Goal: Transaction & Acquisition: Download file/media

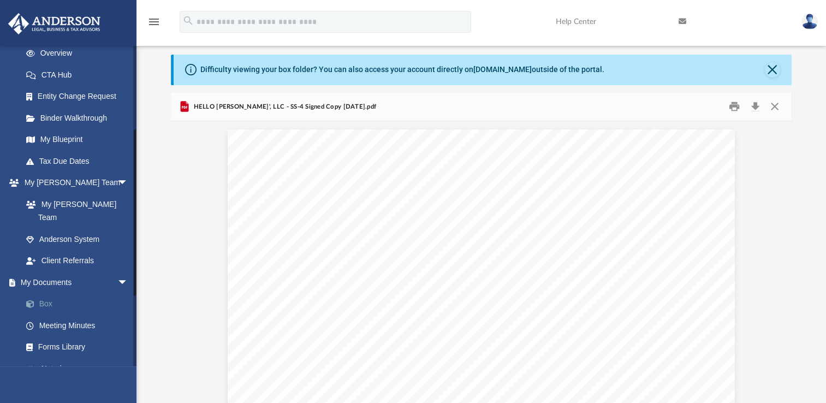
click at [80, 293] on link "Box" at bounding box center [79, 304] width 129 height 22
click at [48, 294] on link "Box" at bounding box center [79, 304] width 129 height 22
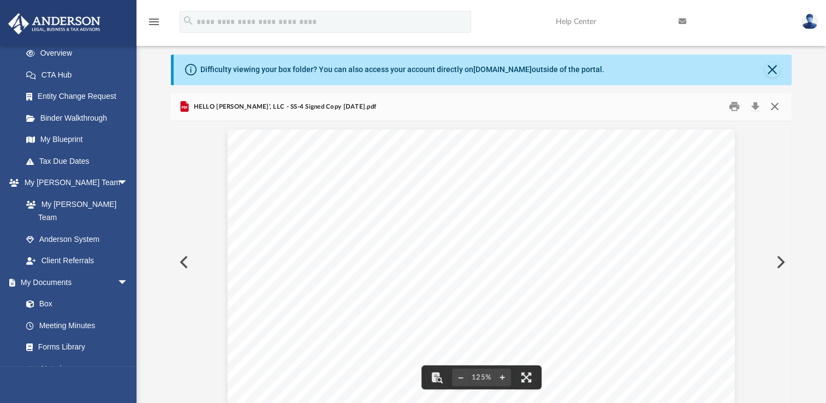
click at [776, 109] on button "Close" at bounding box center [774, 106] width 20 height 17
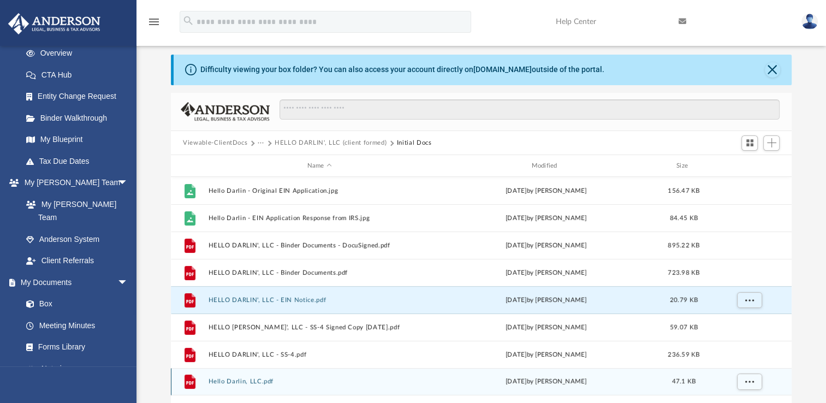
click at [242, 383] on button "Hello Darlin, LLC.pdf" at bounding box center [319, 381] width 222 height 7
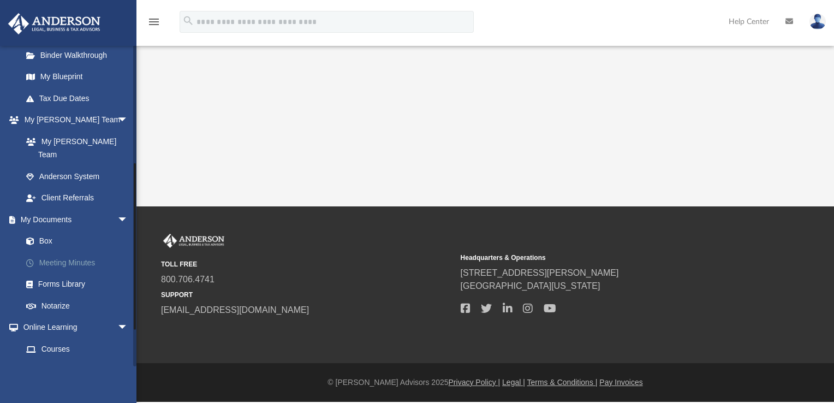
drag, startPoint x: 136, startPoint y: 148, endPoint x: 86, endPoint y: 243, distance: 107.4
click at [123, 246] on div "[EMAIL_ADDRESS][DOMAIN_NAME] Sign Out [EMAIL_ADDRESS][DOMAIN_NAME] Home Online …" at bounding box center [68, 205] width 136 height 321
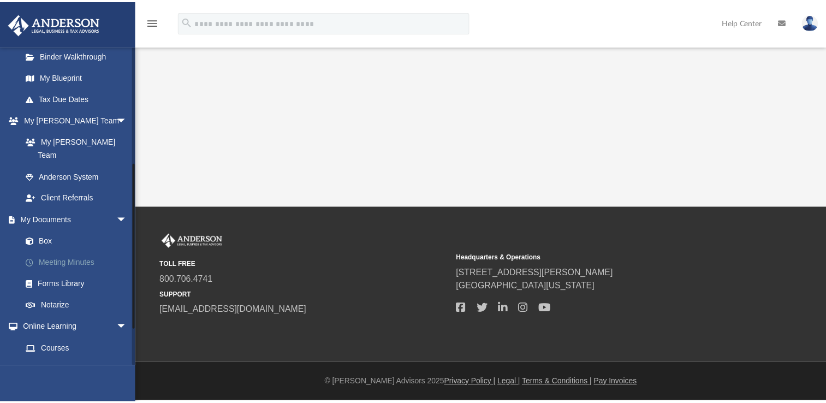
scroll to position [218, 0]
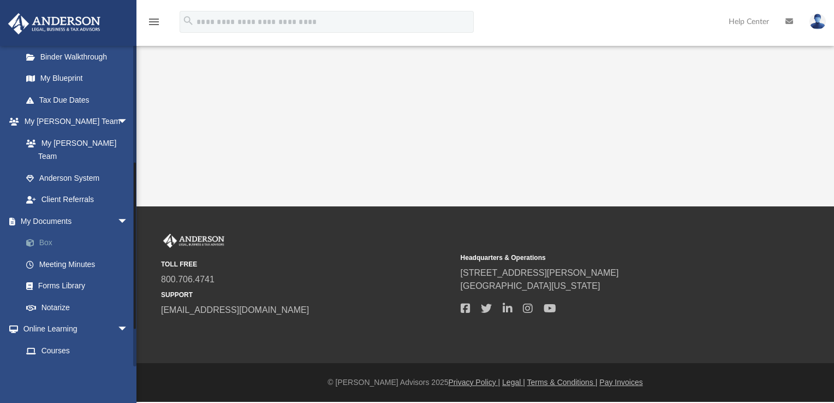
click at [63, 232] on link "Box" at bounding box center [79, 243] width 129 height 22
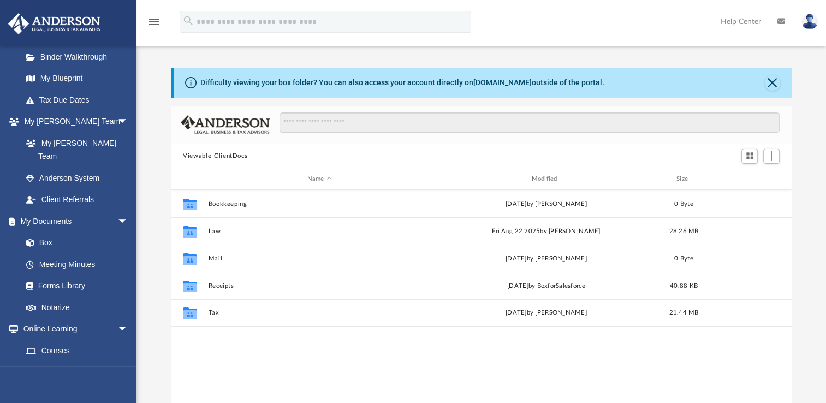
scroll to position [240, 611]
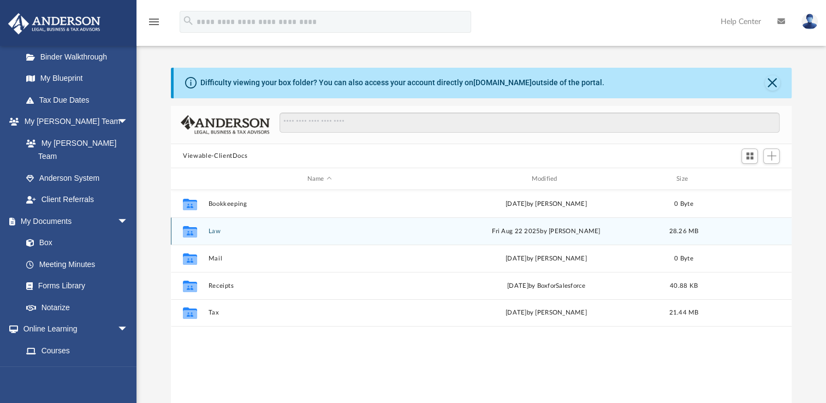
click at [214, 231] on button "Law" at bounding box center [319, 231] width 222 height 7
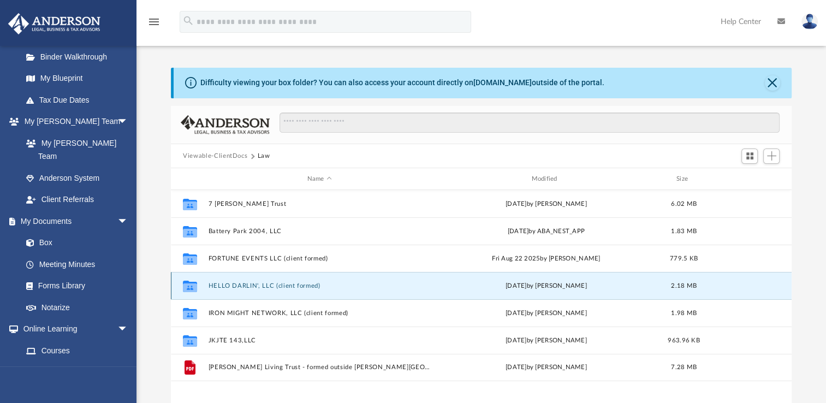
click at [227, 288] on button "HELLO DARLIN', LLC (client formed)" at bounding box center [319, 285] width 222 height 7
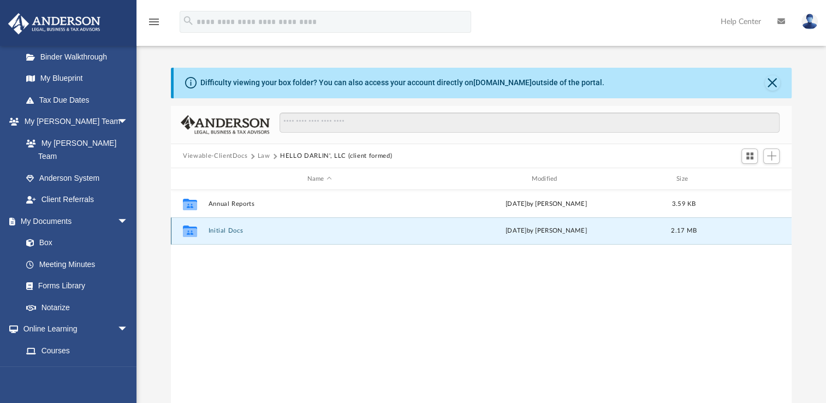
click at [225, 231] on button "Initial Docs" at bounding box center [319, 230] width 222 height 7
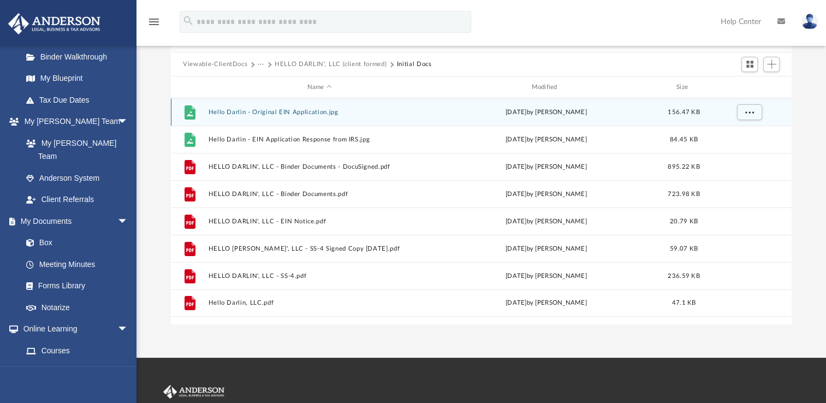
scroll to position [92, 0]
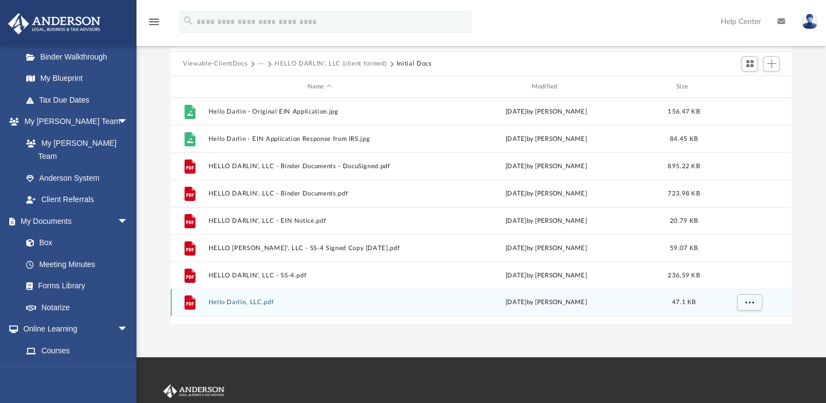
click at [229, 300] on button "Hello Darlin, LLC.pdf" at bounding box center [319, 301] width 222 height 7
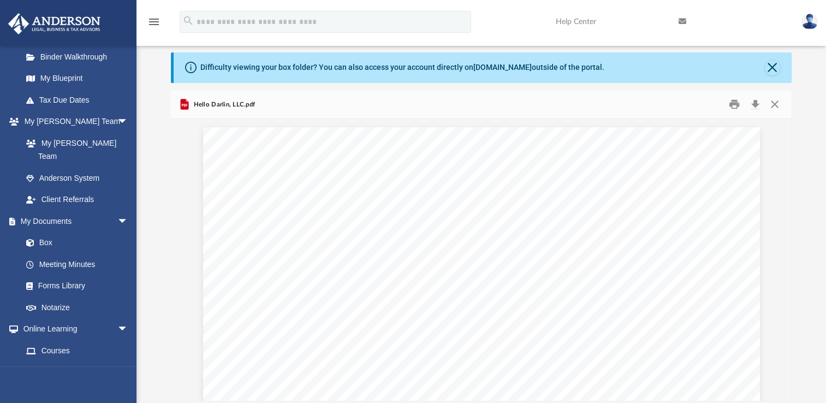
scroll to position [0, 0]
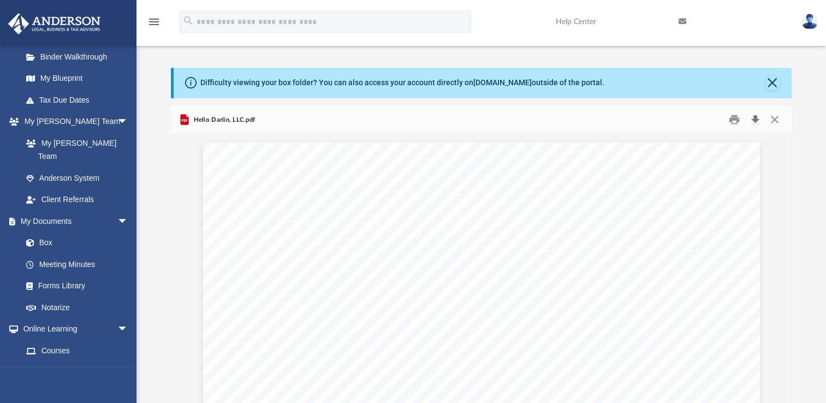
click at [756, 123] on button "Download" at bounding box center [755, 119] width 20 height 17
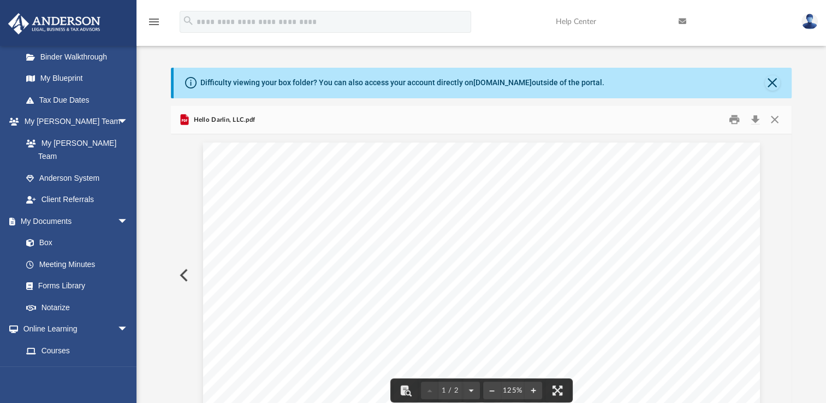
click at [803, 172] on div "Difficulty viewing your box folder? You can also access your account directly o…" at bounding box center [480, 242] width 689 height 349
click at [775, 120] on button "Close" at bounding box center [774, 119] width 20 height 17
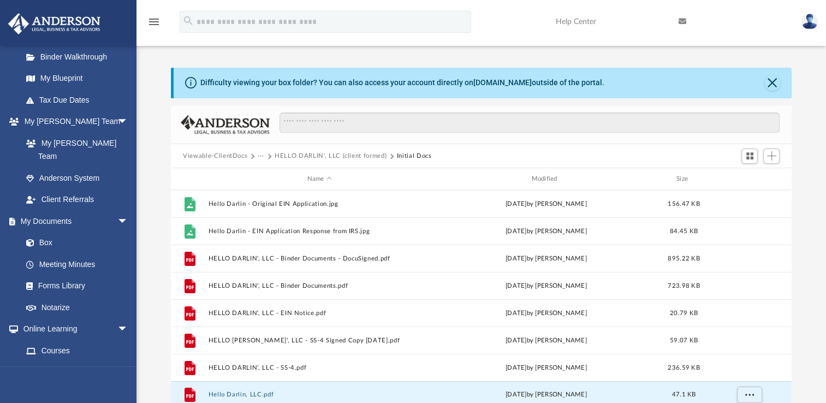
scroll to position [4, 0]
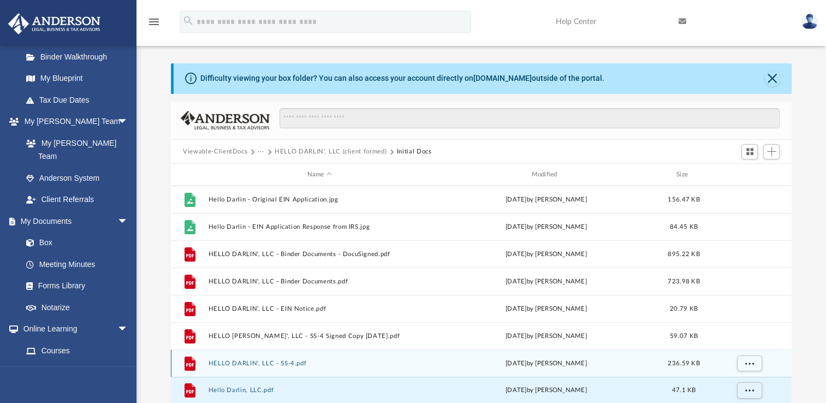
click at [236, 362] on button "HELLO DARLIN', LLC - SS-4.pdf" at bounding box center [319, 363] width 222 height 7
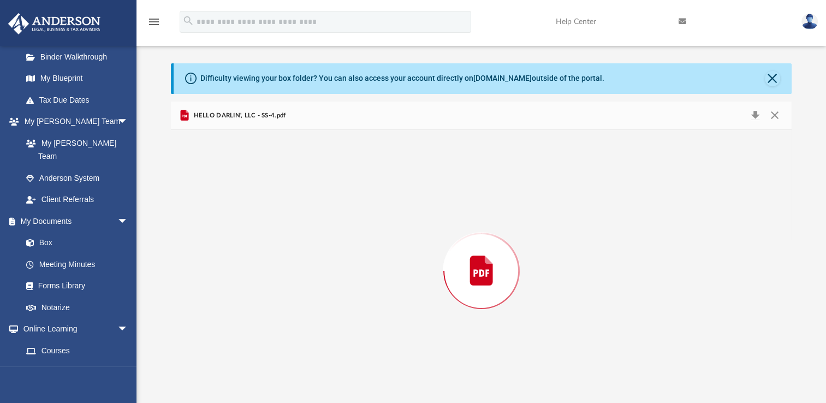
scroll to position [13, 0]
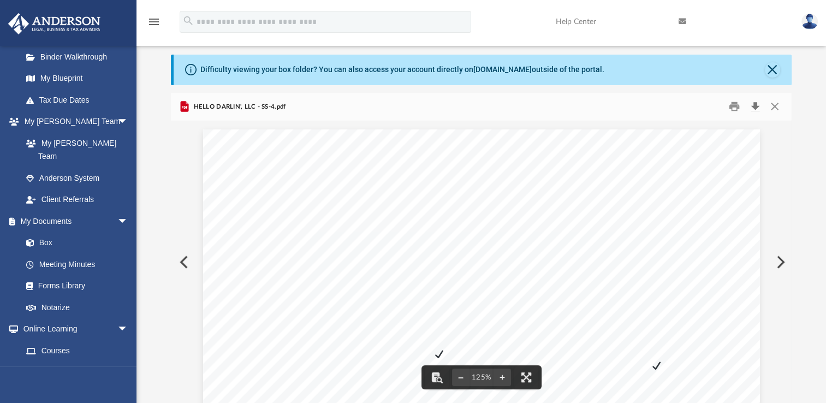
click at [753, 110] on button "Download" at bounding box center [755, 106] width 20 height 17
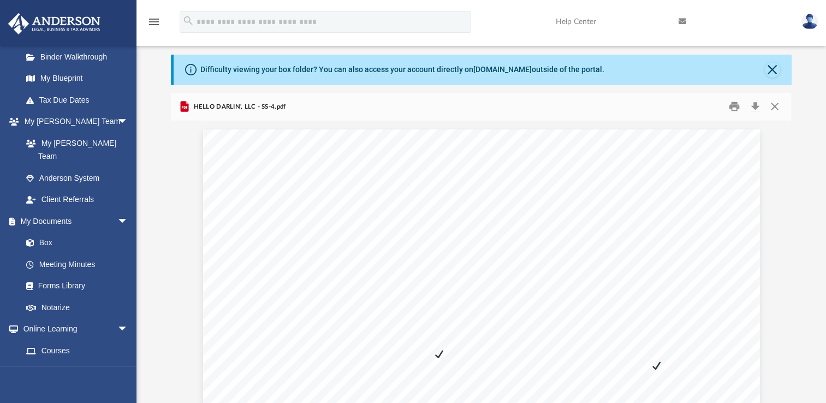
click at [797, 96] on div "Difficulty viewing your box folder? You can also access your account directly o…" at bounding box center [480, 229] width 689 height 349
click at [774, 109] on button "Close" at bounding box center [774, 106] width 20 height 17
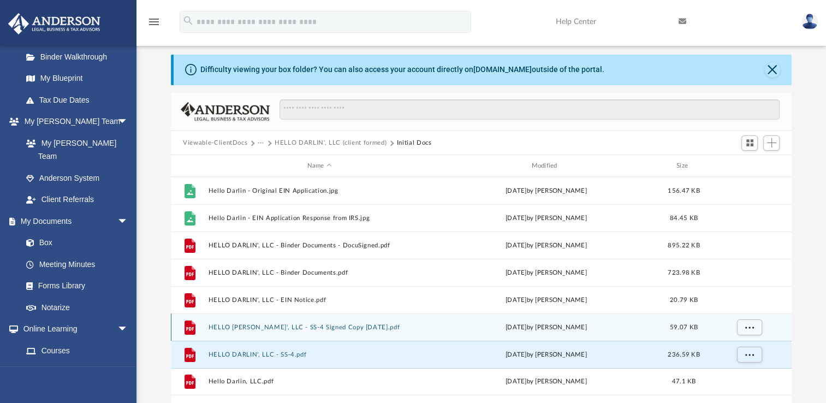
click at [290, 329] on button "HELLO [PERSON_NAME]', LLC - SS-4 Signed Copy [DATE].pdf" at bounding box center [319, 327] width 222 height 7
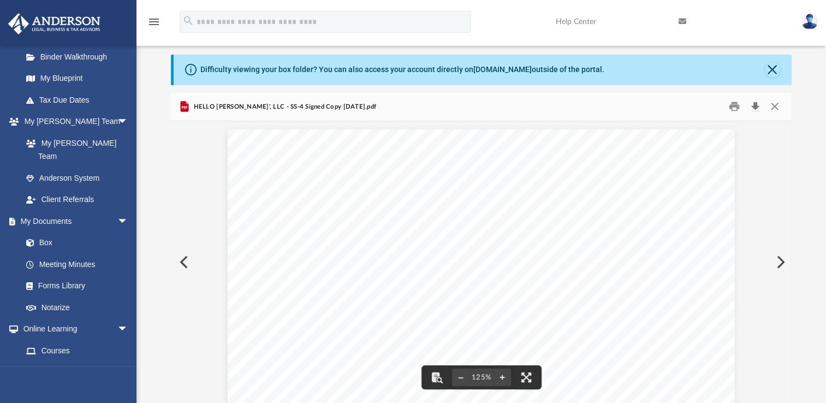
click at [755, 109] on button "Download" at bounding box center [755, 106] width 20 height 17
click at [819, 109] on div "Difficulty viewing your box folder? You can also access your account directly o…" at bounding box center [480, 229] width 689 height 349
click at [777, 105] on button "Close" at bounding box center [774, 106] width 20 height 17
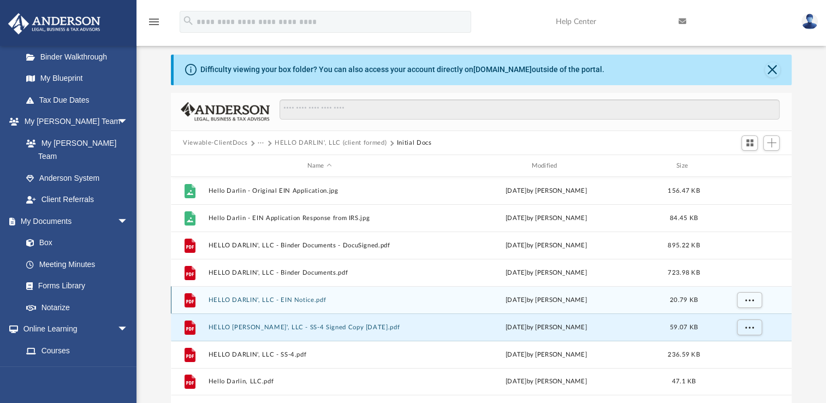
click at [286, 300] on button "HELLO DARLIN', LLC - EIN Notice.pdf" at bounding box center [319, 299] width 222 height 7
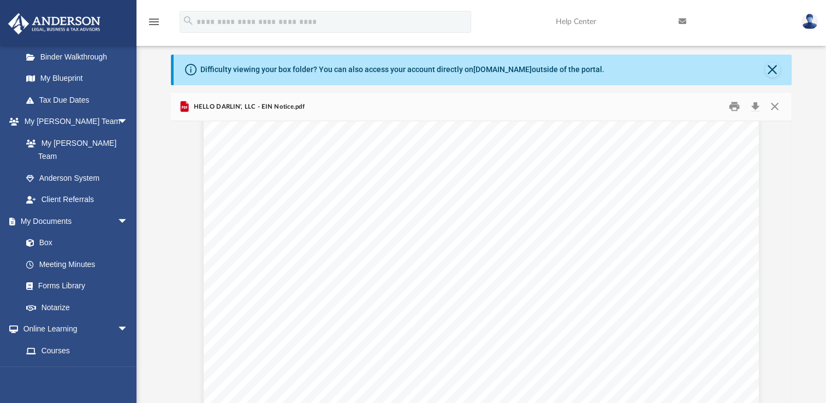
scroll to position [0, 0]
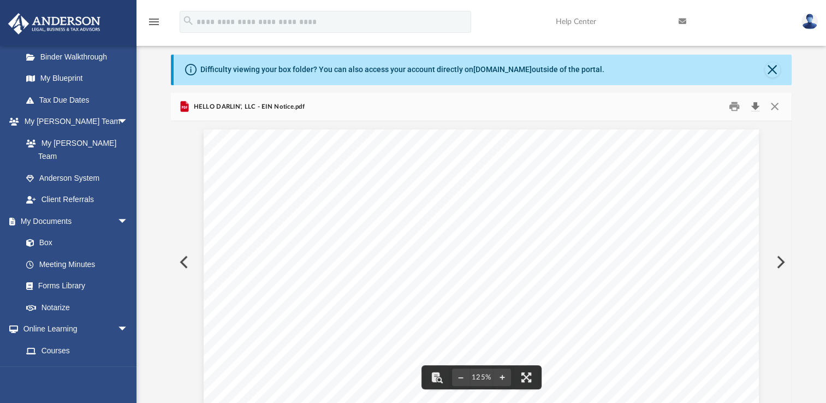
click at [757, 110] on button "Download" at bounding box center [755, 106] width 20 height 17
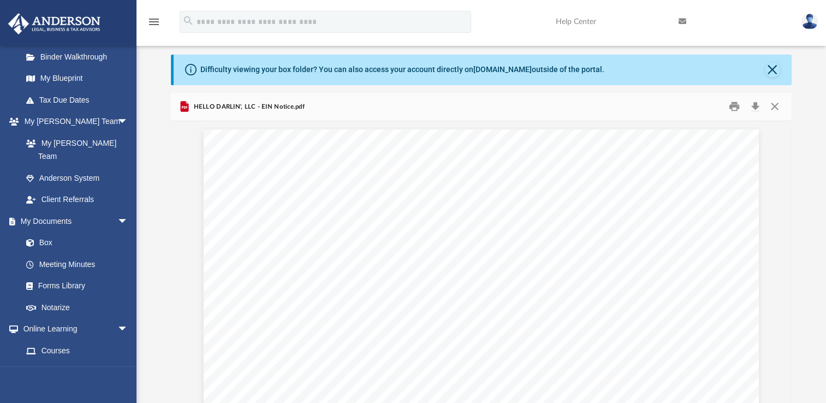
click at [796, 97] on div "Difficulty viewing your box folder? You can also access your account directly o…" at bounding box center [480, 229] width 689 height 349
click at [777, 109] on button "Close" at bounding box center [774, 106] width 20 height 17
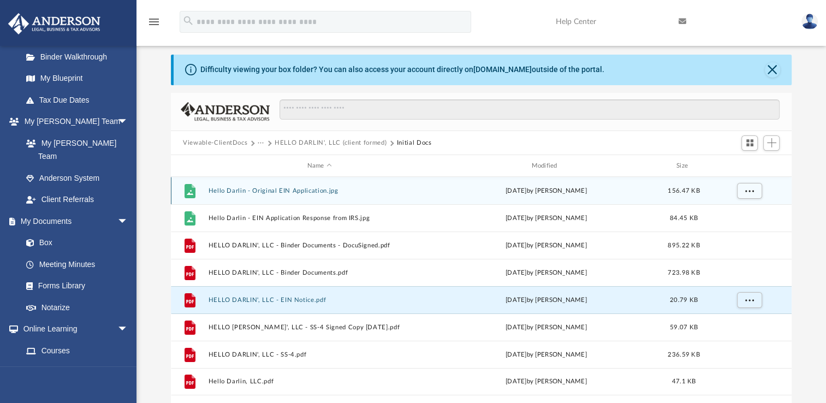
scroll to position [1, 0]
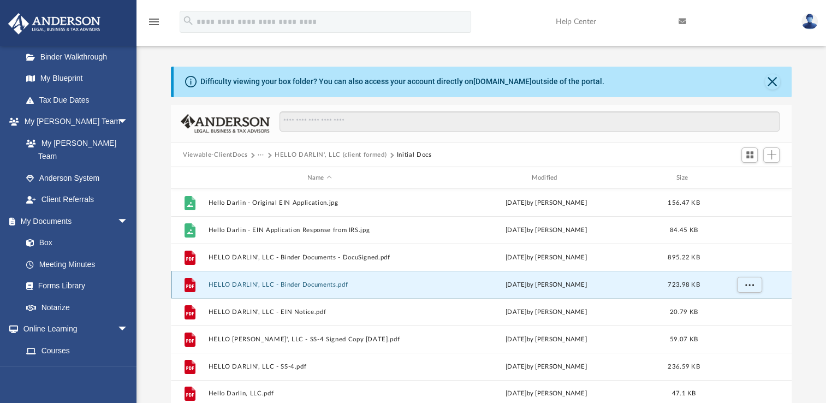
click at [266, 283] on button "HELLO DARLIN', LLC - Binder Documents.pdf" at bounding box center [319, 284] width 222 height 7
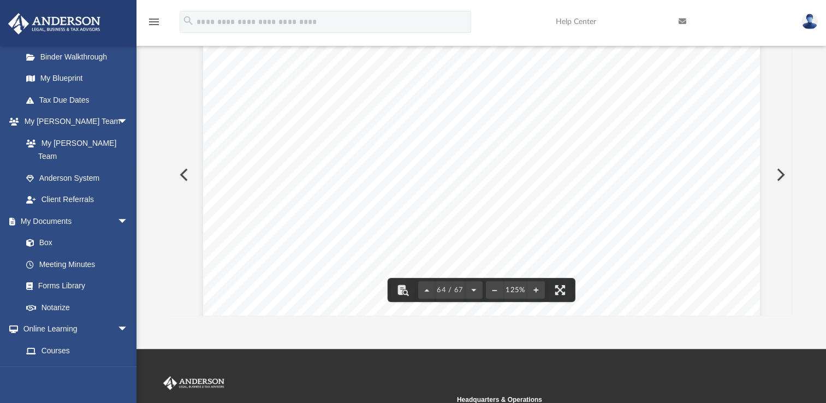
scroll to position [0, 0]
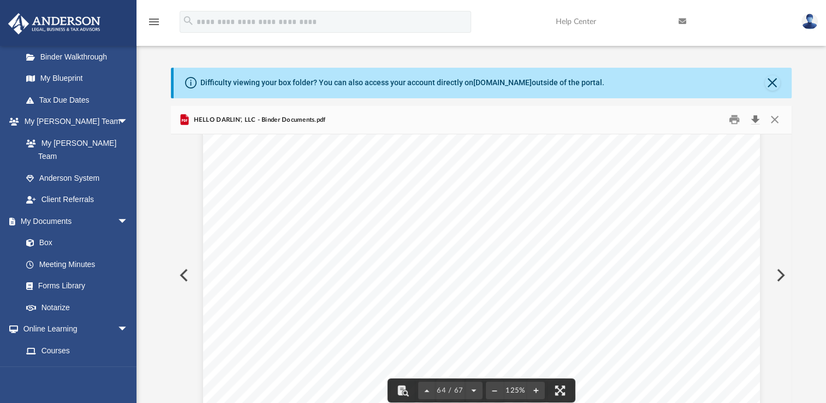
click at [755, 123] on button "Download" at bounding box center [755, 119] width 20 height 17
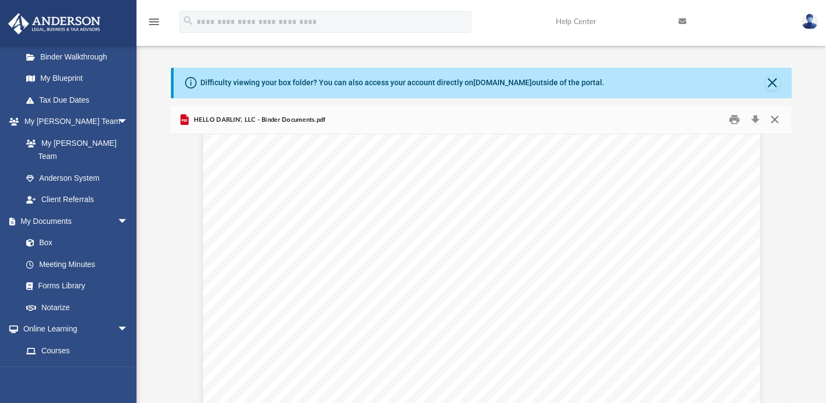
click at [774, 121] on button "Close" at bounding box center [774, 119] width 20 height 17
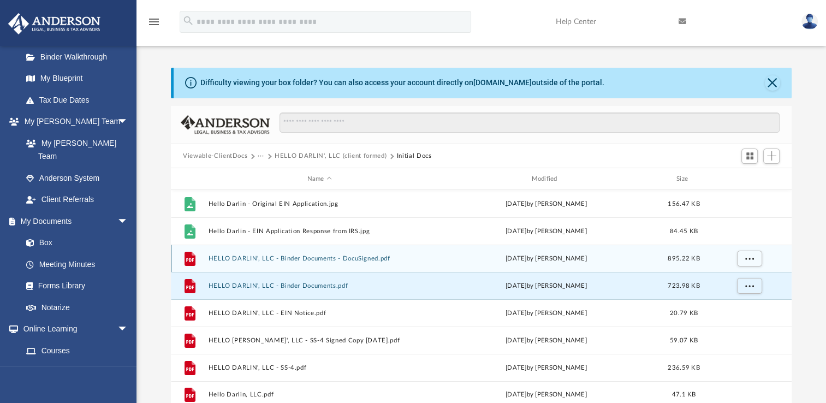
click at [279, 259] on button "HELLO DARLIN', LLC - Binder Documents - DocuSigned.pdf" at bounding box center [319, 258] width 222 height 7
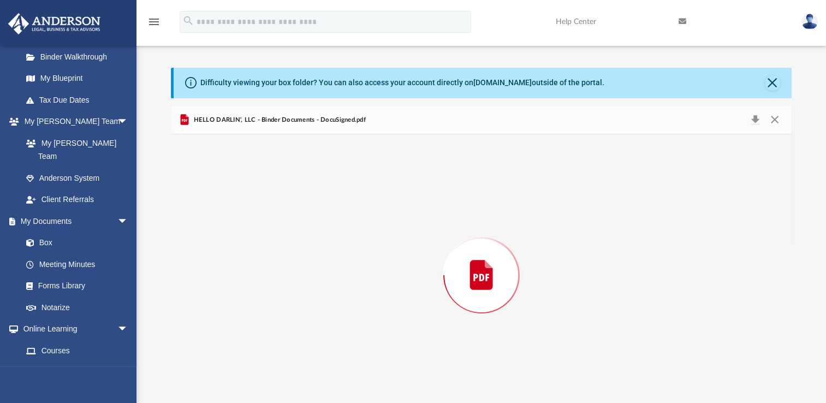
scroll to position [13, 0]
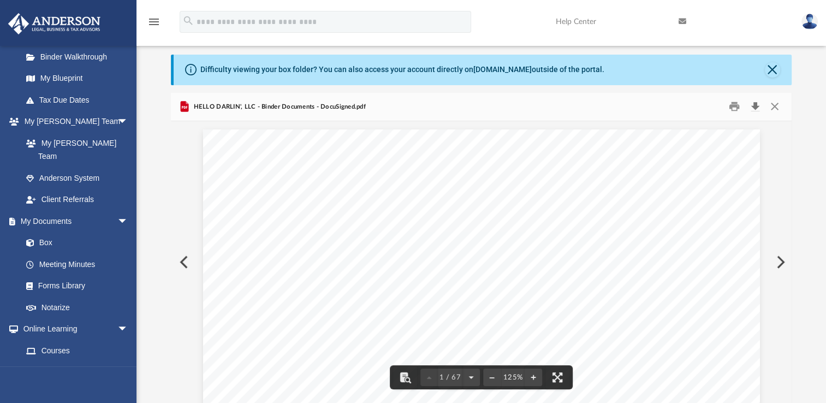
click at [756, 109] on button "Download" at bounding box center [755, 106] width 20 height 17
click at [775, 104] on button "Close" at bounding box center [774, 106] width 20 height 17
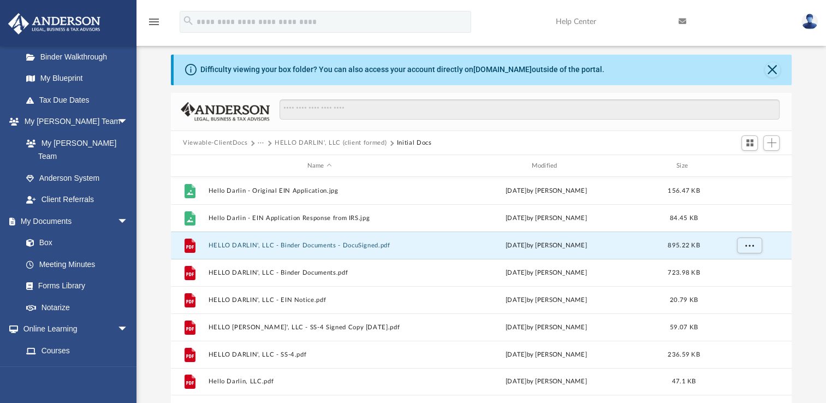
click at [802, 119] on div "Difficulty viewing your box folder? You can also access your account directly o…" at bounding box center [480, 229] width 689 height 349
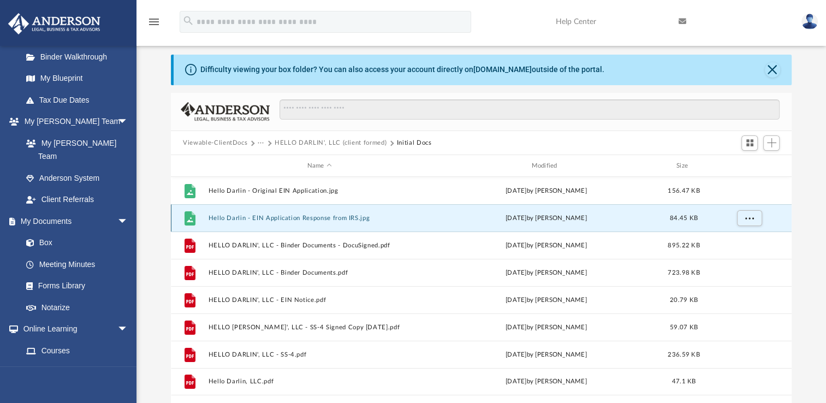
click at [301, 215] on button "Hello Darlin - EIN Application Response from IRS.jpg" at bounding box center [319, 217] width 222 height 7
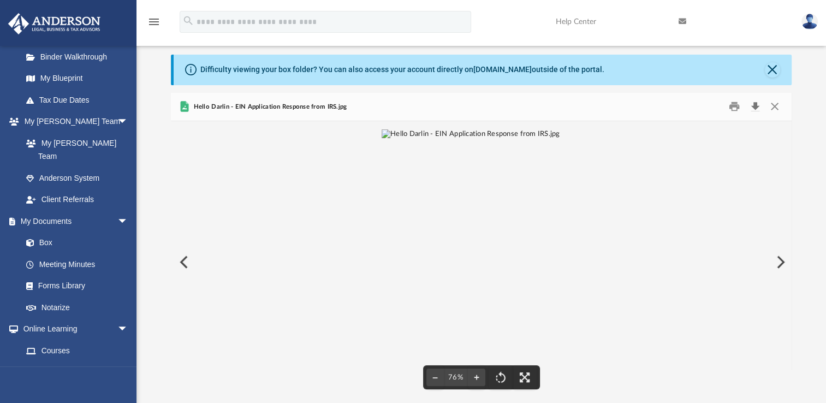
click at [755, 107] on button "Download" at bounding box center [755, 106] width 20 height 17
click at [809, 134] on div "Difficulty viewing your box folder? You can also access your account directly o…" at bounding box center [480, 229] width 689 height 349
click at [778, 105] on button "Close" at bounding box center [774, 106] width 20 height 17
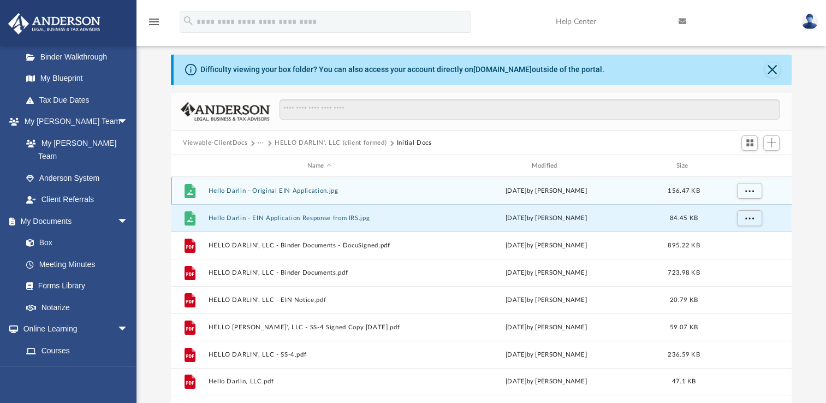
click at [301, 196] on div "File Hello Darlin - Original EIN Application.jpg [DATE] by [PERSON_NAME] 156.47…" at bounding box center [481, 190] width 620 height 27
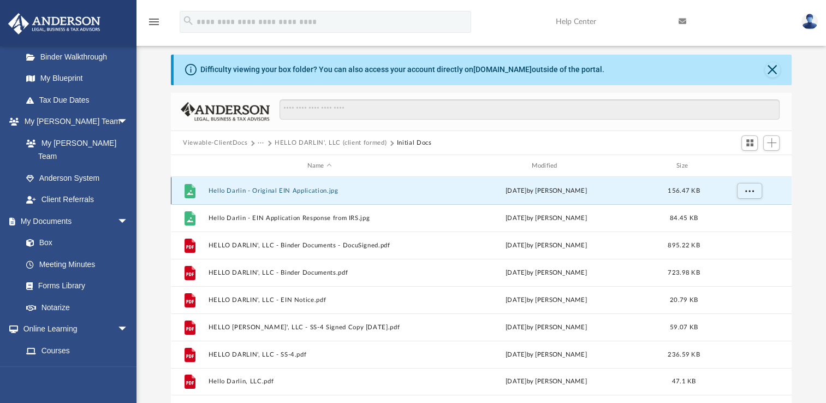
click at [308, 189] on button "Hello Darlin - Original EIN Application.jpg" at bounding box center [319, 190] width 222 height 7
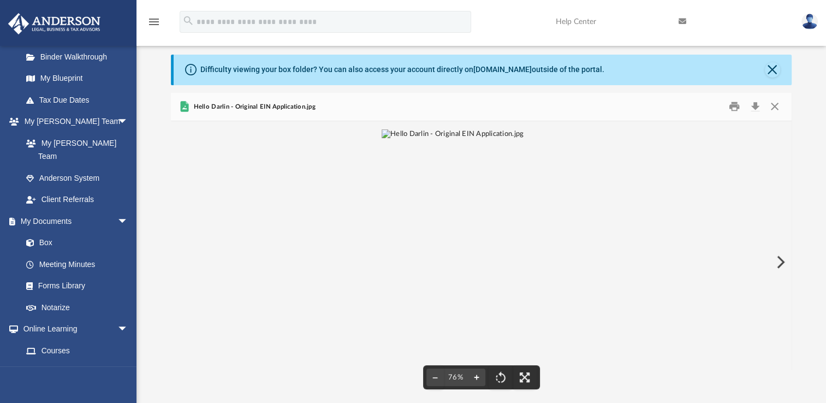
click at [478, 380] on button "File preview" at bounding box center [476, 377] width 17 height 24
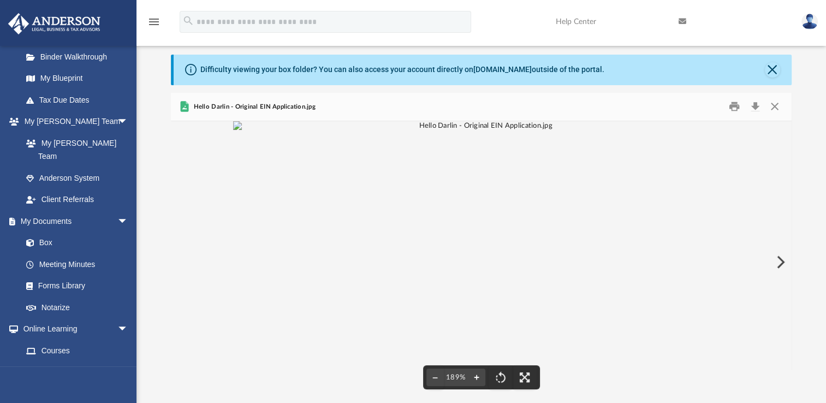
scroll to position [194, 0]
click at [478, 380] on button "File preview" at bounding box center [476, 377] width 17 height 24
click at [774, 108] on button "Close" at bounding box center [774, 106] width 20 height 17
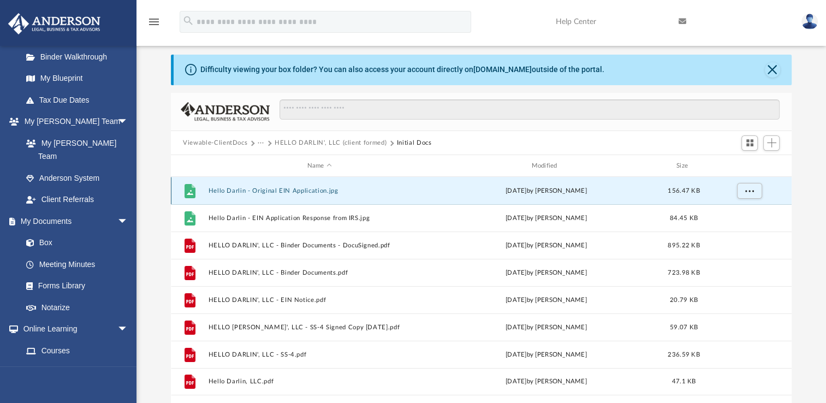
click at [556, 195] on div "[DATE] by [PERSON_NAME]" at bounding box center [546, 191] width 222 height 10
click at [299, 188] on button "Hello Darlin - Original EIN Application.jpg" at bounding box center [319, 190] width 222 height 7
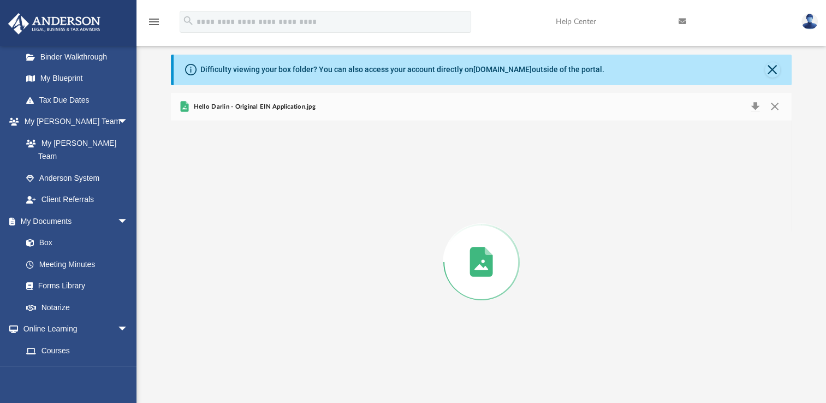
click at [299, 188] on div "Preview" at bounding box center [481, 262] width 620 height 282
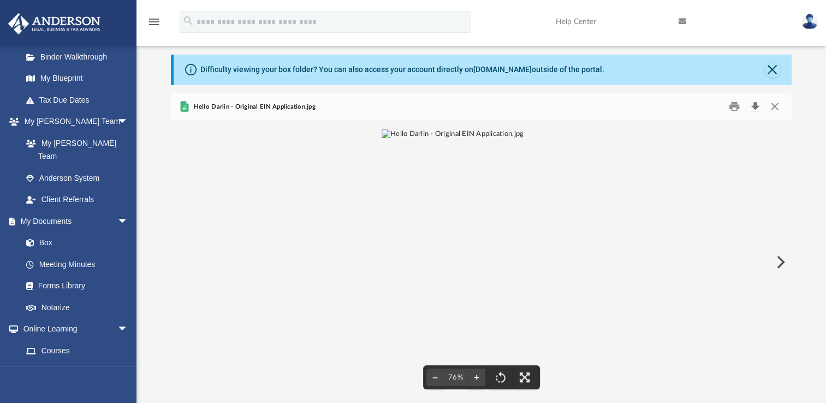
click at [756, 107] on button "Download" at bounding box center [755, 106] width 20 height 17
click at [801, 114] on div "Difficulty viewing your box folder? You can also access your account directly o…" at bounding box center [480, 229] width 689 height 349
click at [771, 112] on button "Close" at bounding box center [774, 106] width 20 height 17
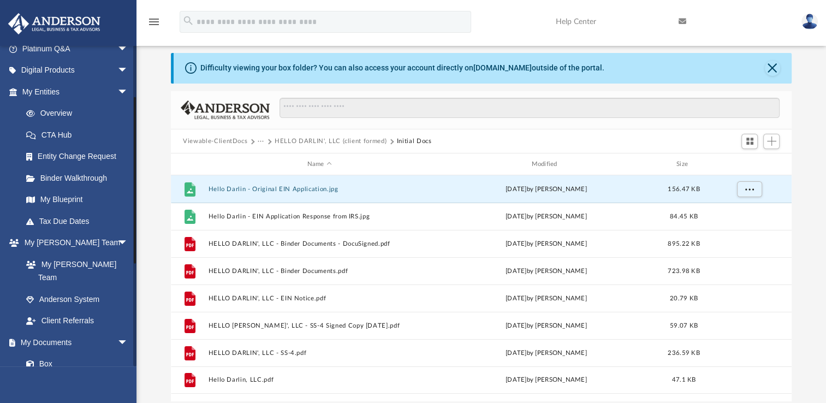
scroll to position [96, 0]
drag, startPoint x: 134, startPoint y: 208, endPoint x: 139, endPoint y: 142, distance: 65.7
click at [139, 142] on div "App [EMAIL_ADDRESS][DOMAIN_NAME] Sign Out [EMAIL_ADDRESS][DOMAIN_NAME] Home Onl…" at bounding box center [413, 210] width 826 height 383
click at [76, 207] on link "My Blueprint" at bounding box center [79, 201] width 129 height 22
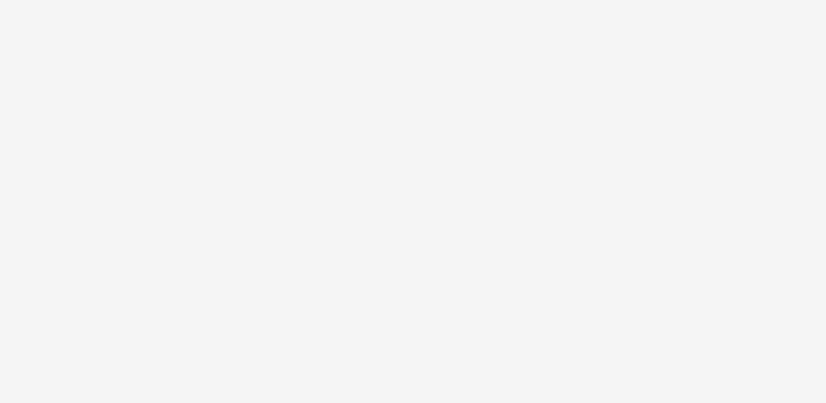
scroll to position [59, 0]
